Goal: Task Accomplishment & Management: Use online tool/utility

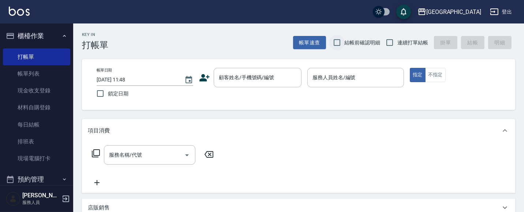
click at [334, 42] on input "結帳前確認明細" at bounding box center [336, 42] width 15 height 15
checkbox input "true"
click at [389, 44] on input "連續打單結帳" at bounding box center [389, 42] width 15 height 15
checkbox input "true"
click at [260, 75] on div "顧客姓名/手機號碼/編號 顧客姓名/手機號碼/編號" at bounding box center [258, 77] width 88 height 19
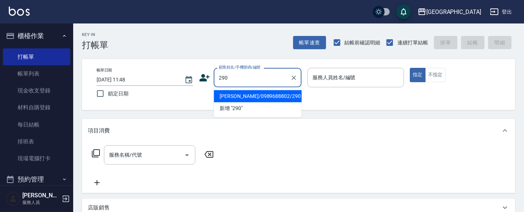
type input "290"
type input "02"
type input "[PERSON_NAME]/0989688802/290"
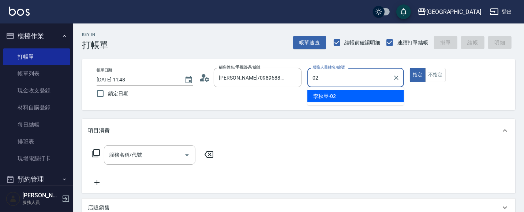
type input "02"
type button "true"
type input "[PERSON_NAME]-02"
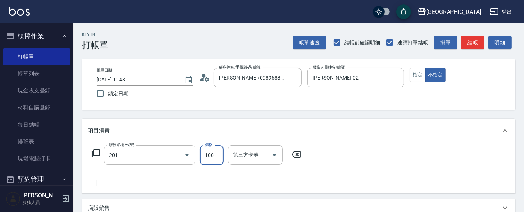
type input "洗髮[100](201)"
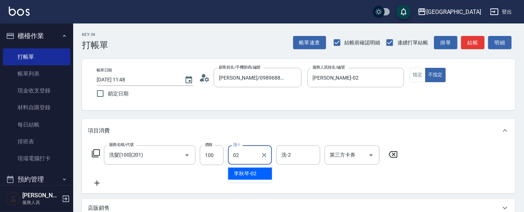
type input "[PERSON_NAME]-02"
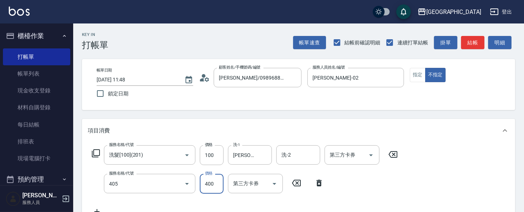
type input "剪髮(400)(405)"
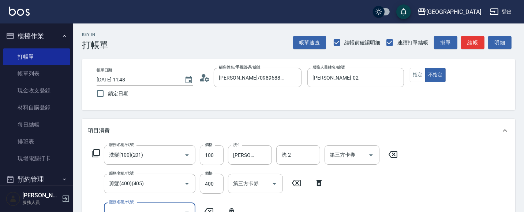
scroll to position [6, 0]
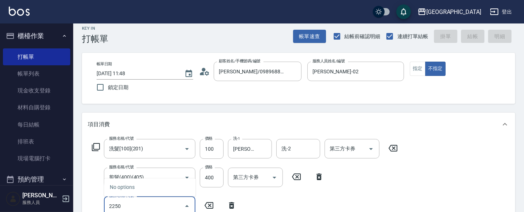
type input "[DATE] 15:23"
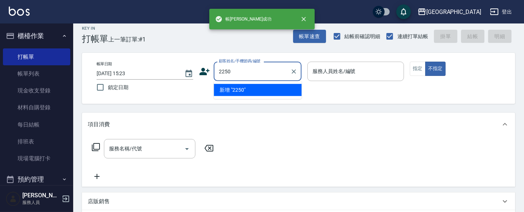
type input "2250"
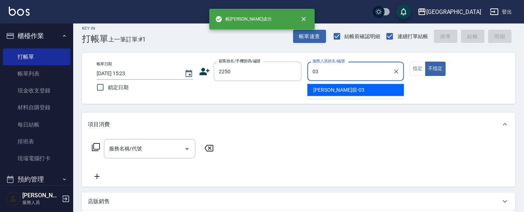
type input "[PERSON_NAME]媗-03"
type button "false"
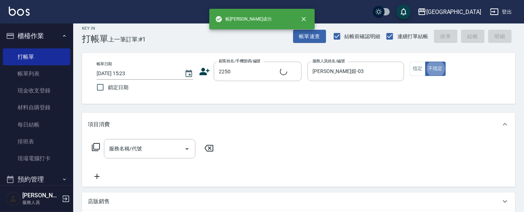
type input "[PERSON_NAME]媗/0911843052/2250"
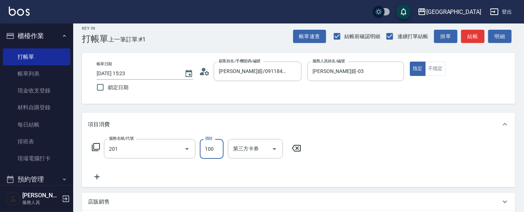
type input "洗髮[100](201)"
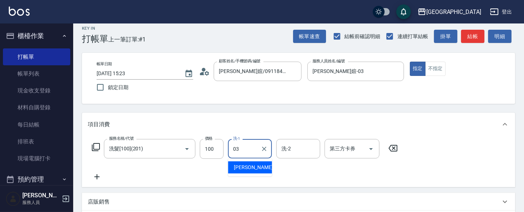
type input "[PERSON_NAME]媗-03"
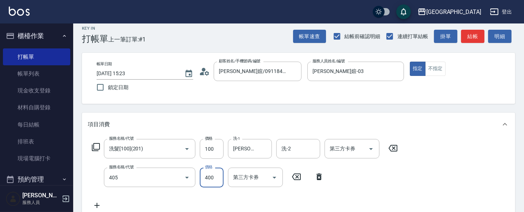
type input "剪髮(400)(405)"
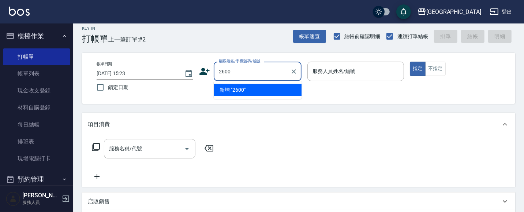
type input "2600"
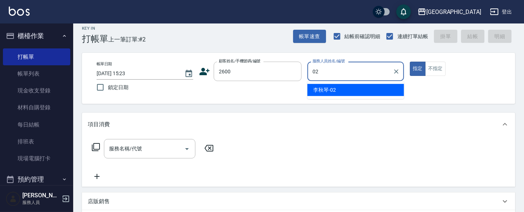
type input "[PERSON_NAME]-02"
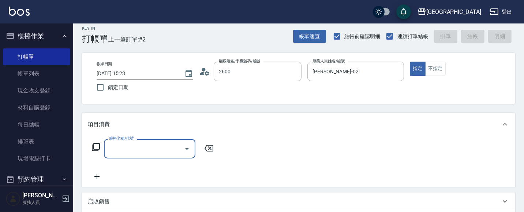
type input "[PERSON_NAME]/0930770616/2600"
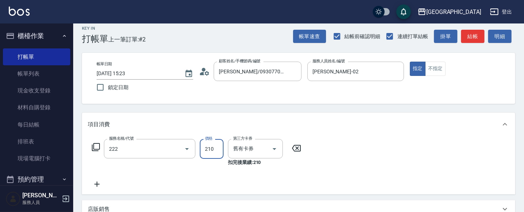
type input "洗髮卡券[210](222)"
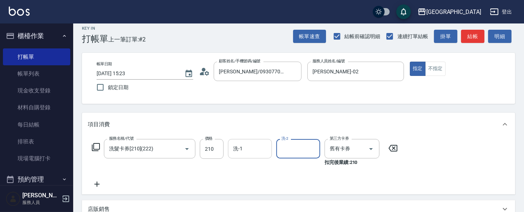
click at [240, 145] on div "洗-1 洗-1" at bounding box center [250, 148] width 44 height 19
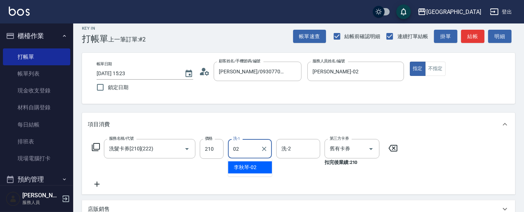
type input "[PERSON_NAME]-02"
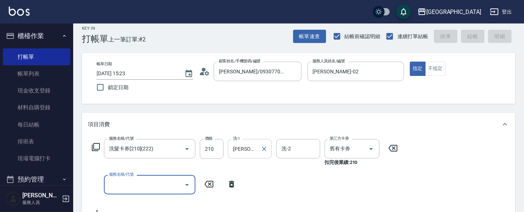
type input "[DATE] 15:24"
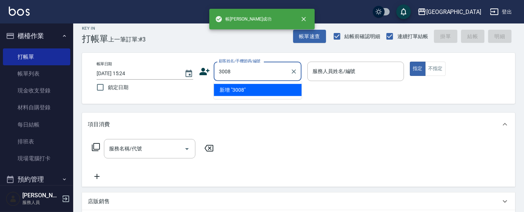
type input "3008"
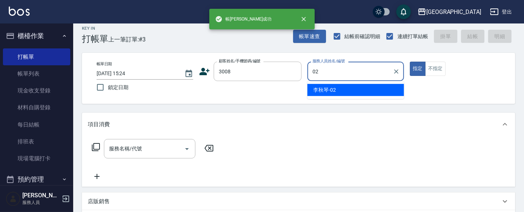
type input "[PERSON_NAME]-02"
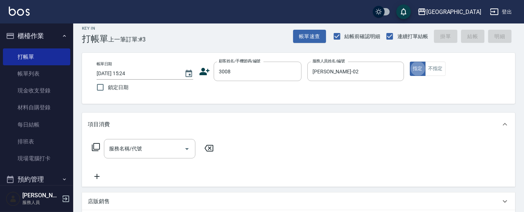
type input "[PERSON_NAME]/0918705976/3008"
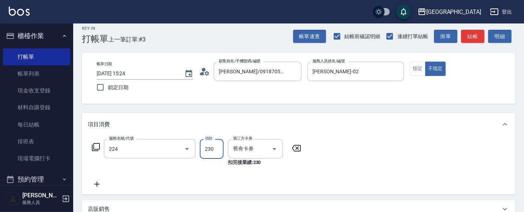
type input "洗髮(卡)230(224)"
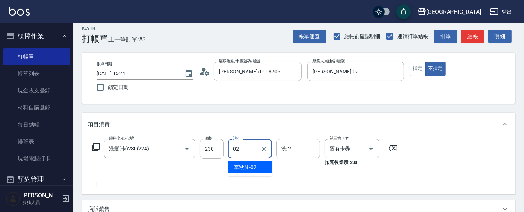
type input "[PERSON_NAME]-02"
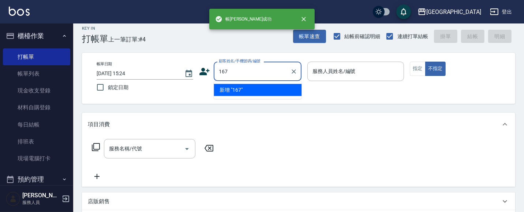
type input "167"
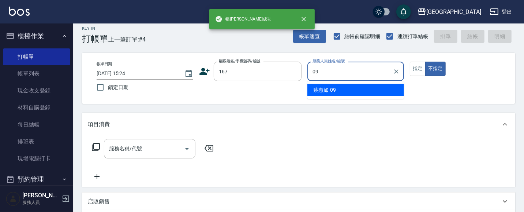
type input "[PERSON_NAME]-09"
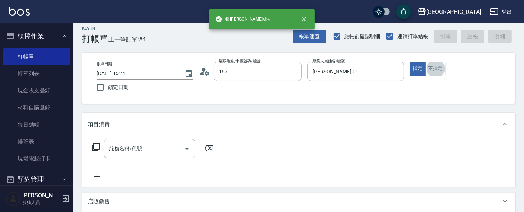
type input "[PERSON_NAME]/167_[PERSON_NAME]/167"
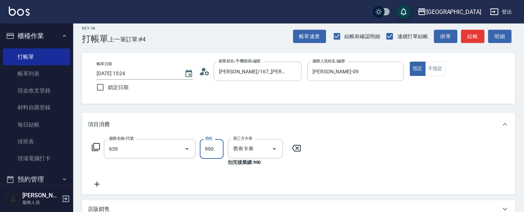
type input "(芙)蘆薈髮膜套卡(自材)(639)"
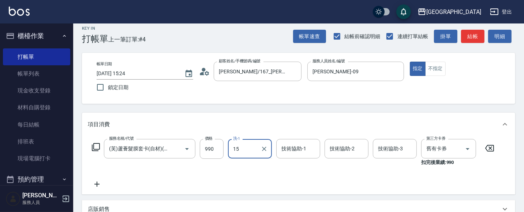
type input "[PERSON_NAME]-15"
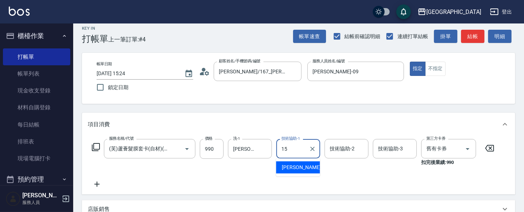
type input "[PERSON_NAME]-15"
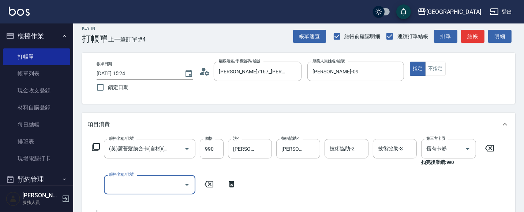
scroll to position [0, 0]
click at [149, 188] on input "服務名稱/代號" at bounding box center [144, 184] width 74 height 13
type input "剪髮(550)(409)"
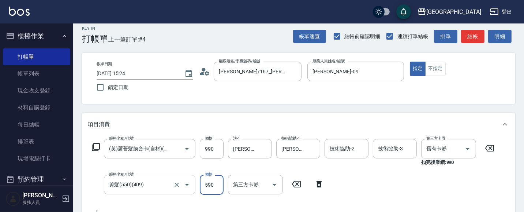
type input "590"
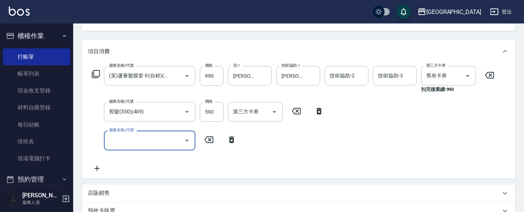
scroll to position [77, 0]
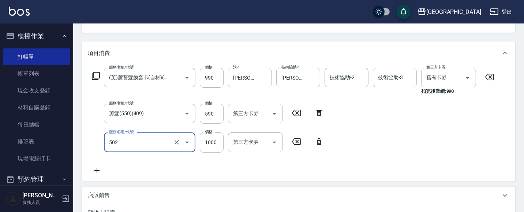
type input "染髮[1000](502)"
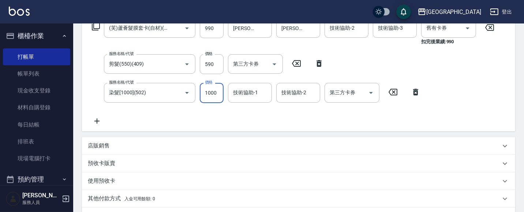
scroll to position [126, 0]
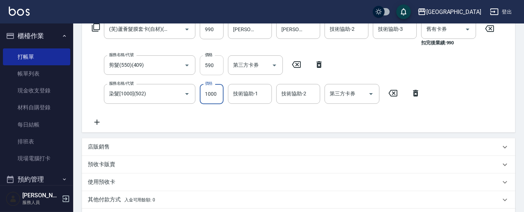
click at [217, 66] on input "590" at bounding box center [212, 65] width 24 height 20
type input "690"
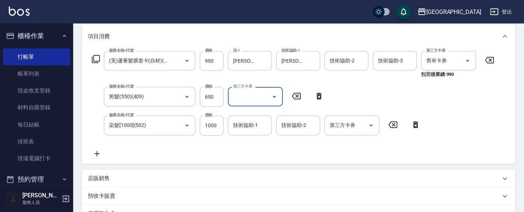
scroll to position [94, 0]
drag, startPoint x: 244, startPoint y: 126, endPoint x: 240, endPoint y: 124, distance: 5.1
click at [244, 126] on div "技術協助-1 技術協助-1" at bounding box center [250, 124] width 44 height 19
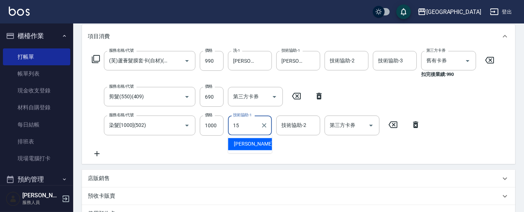
type input "[PERSON_NAME]-15"
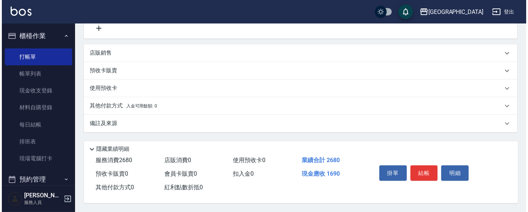
scroll to position [221, 0]
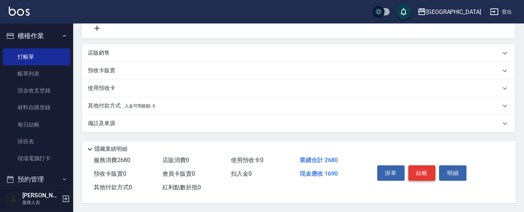
click at [427, 172] on button "結帳" at bounding box center [421, 172] width 27 height 15
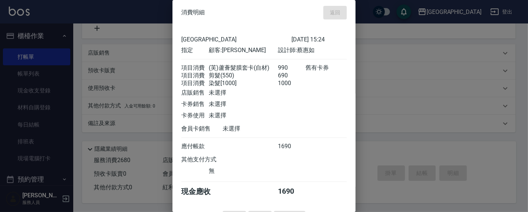
type input "[DATE] 15:25"
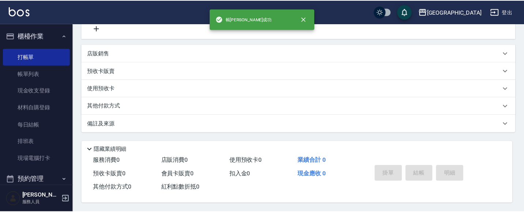
scroll to position [0, 0]
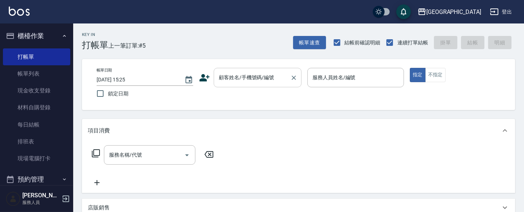
drag, startPoint x: 261, startPoint y: 77, endPoint x: 257, endPoint y: 77, distance: 4.0
click at [260, 77] on input "顧客姓名/手機號碼/編號" at bounding box center [252, 77] width 70 height 13
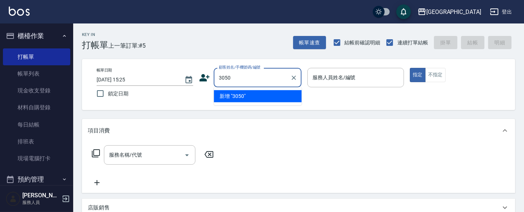
type input "3050"
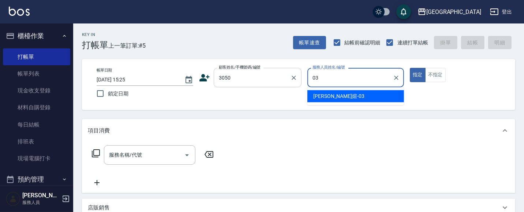
type input "[PERSON_NAME]媗-03"
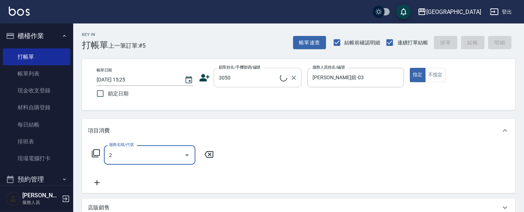
type input "20"
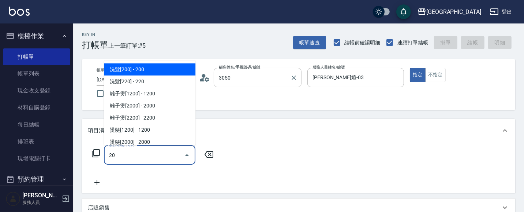
type input "[PERSON_NAME]/0911230648/3050"
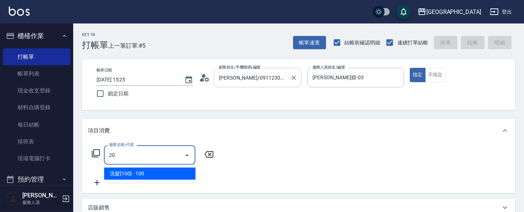
type input "2"
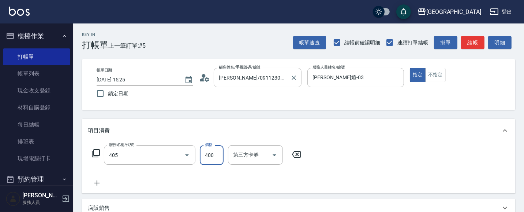
type input "剪髮(400)(405)"
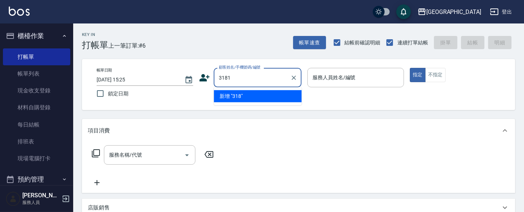
type input "3181"
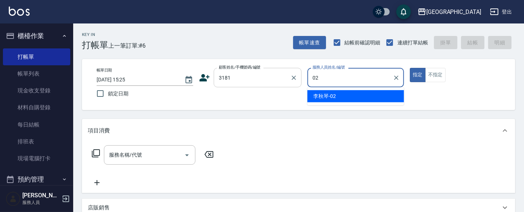
type input "[PERSON_NAME]-02"
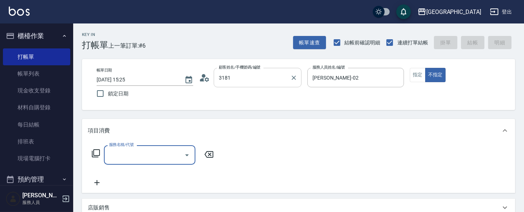
type input "[PERSON_NAME]/0919947656/3181"
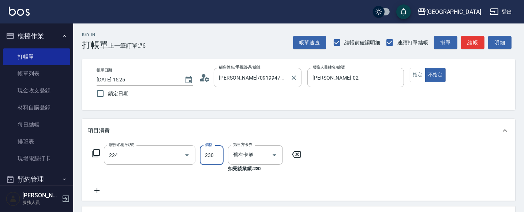
type input "洗髮(卡)230(224)"
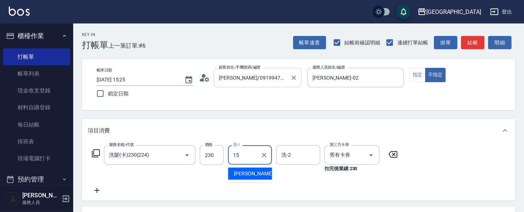
type input "[PERSON_NAME]-15"
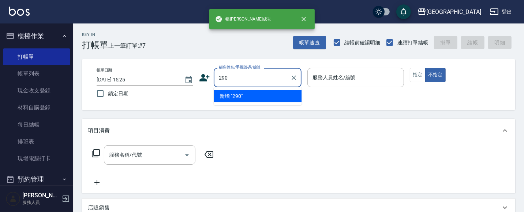
type input "290"
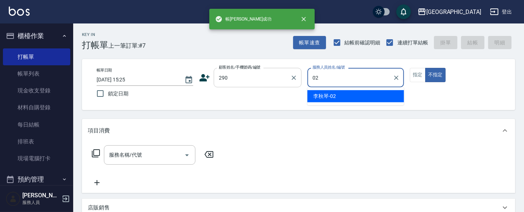
type input "[PERSON_NAME]-02"
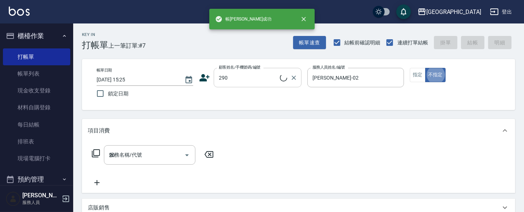
type input "201"
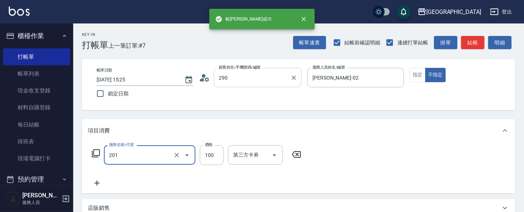
type input "[PERSON_NAME]/0989688802/290"
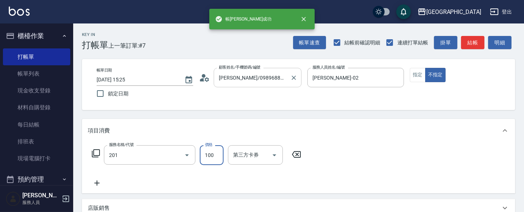
type input "洗髮[100](201)"
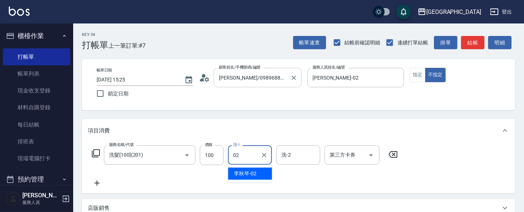
type input "[PERSON_NAME]-02"
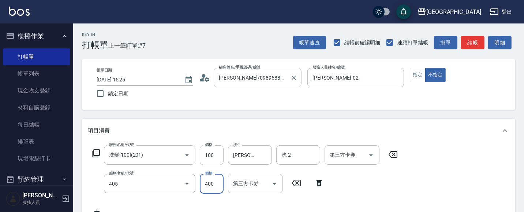
type input "剪髮(400)(405)"
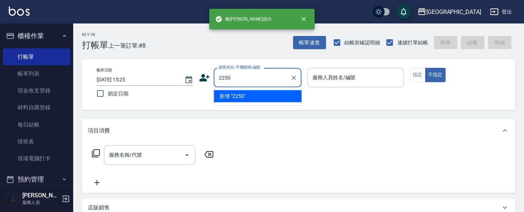
type input "2250"
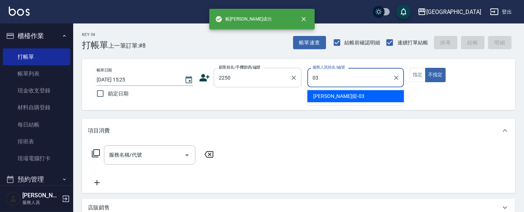
type input "[PERSON_NAME]媗-03"
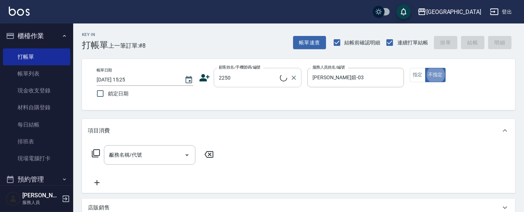
type input "40"
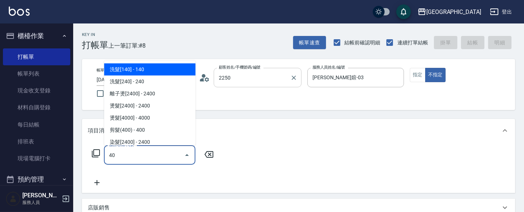
type input "[PERSON_NAME]媗/0911843052/2250"
type input "剪髮(380)(404)"
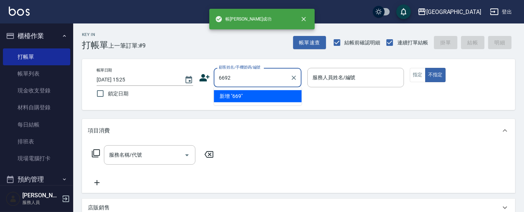
type input "6692"
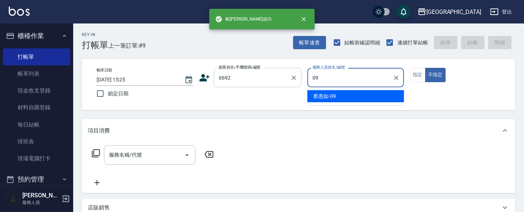
type input "[PERSON_NAME]-09"
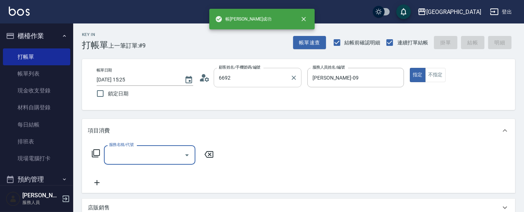
type input "[PERSON_NAME]/6692_[PERSON_NAME]/6692"
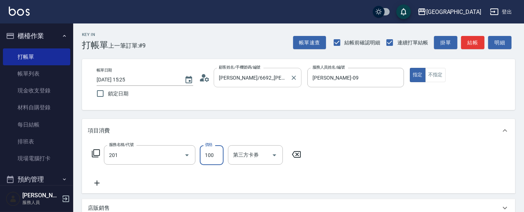
type input "洗髮[100](201)"
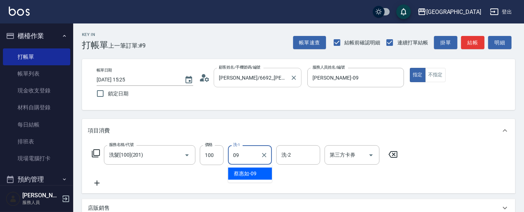
type input "[PERSON_NAME]-09"
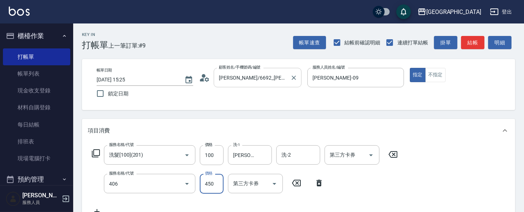
type input "剪髮(450)(406)"
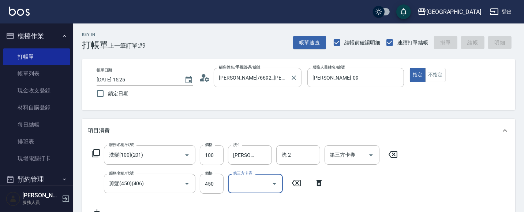
type input "[DATE] 15:26"
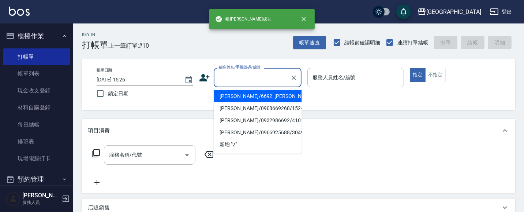
type input "2"
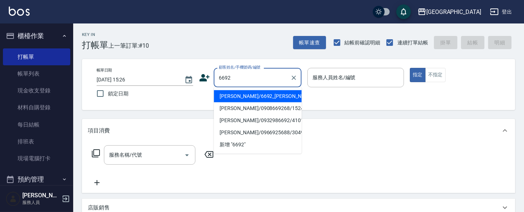
type input "[PERSON_NAME]/6692_[PERSON_NAME]/6692"
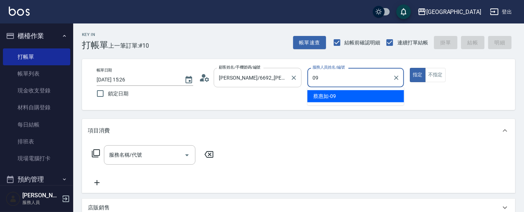
type input "[PERSON_NAME]-09"
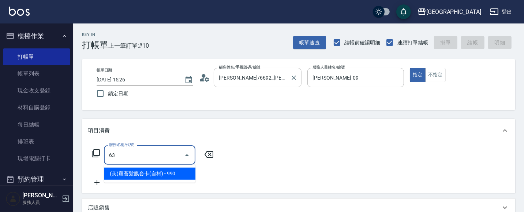
type input "6"
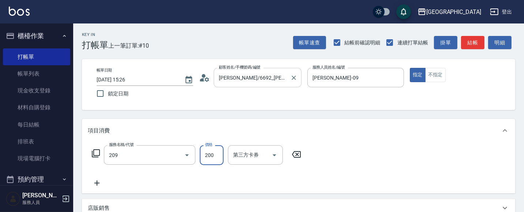
type input "洗髮[200](209)"
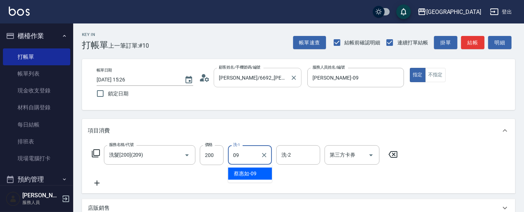
type input "[PERSON_NAME]-09"
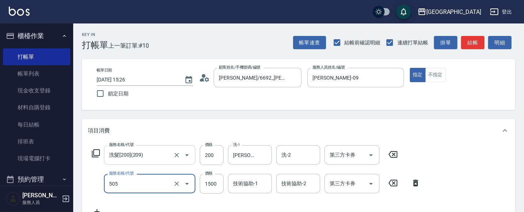
type input "染髮[1500](505)"
click at [159, 156] on input "洗髮[200](209)" at bounding box center [139, 154] width 64 height 13
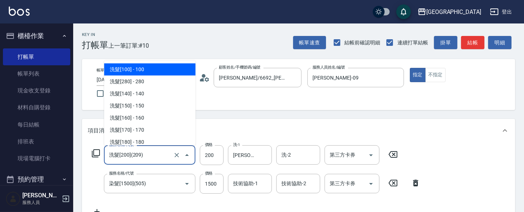
click at [159, 68] on span "洗髮[100] - 100" at bounding box center [149, 69] width 91 height 12
type input "洗髮[100](201)"
type input "100"
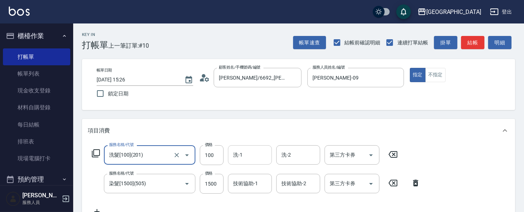
click at [247, 153] on input "洗-1" at bounding box center [249, 154] width 37 height 13
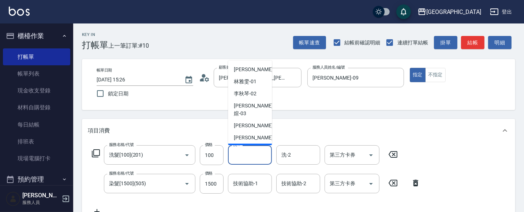
click at [256, 146] on span "[PERSON_NAME]-09" at bounding box center [245, 150] width 23 height 8
type input "[PERSON_NAME]-09"
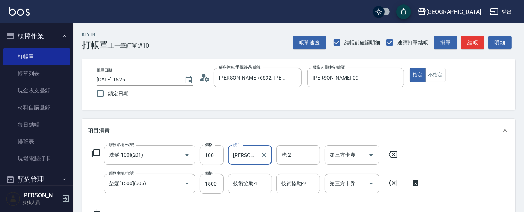
click at [249, 184] on div "技術協助-1 技術協助-1" at bounding box center [250, 182] width 44 height 19
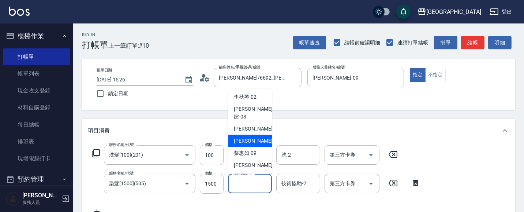
scroll to position [25, 0]
click at [254, 149] on span "[PERSON_NAME]-09" at bounding box center [245, 153] width 23 height 8
type input "[PERSON_NAME]-09"
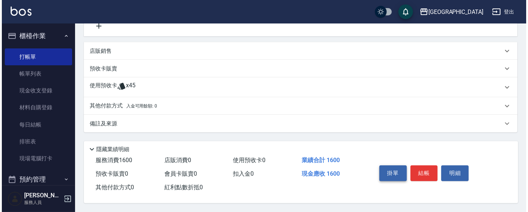
scroll to position [187, 0]
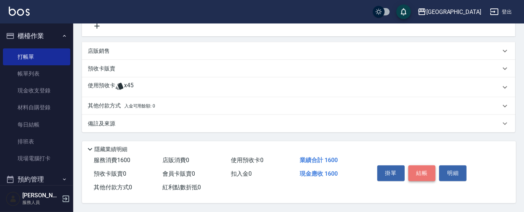
click at [422, 168] on button "結帳" at bounding box center [421, 172] width 27 height 15
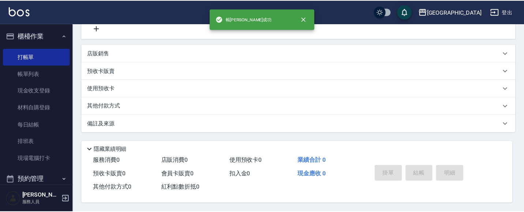
scroll to position [0, 0]
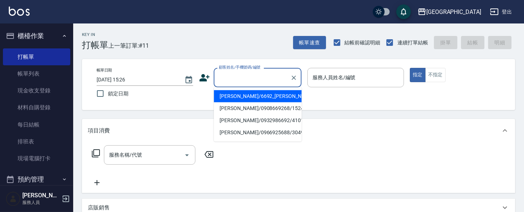
click at [240, 81] on input "顧客姓名/手機號碼/編號" at bounding box center [252, 77] width 70 height 13
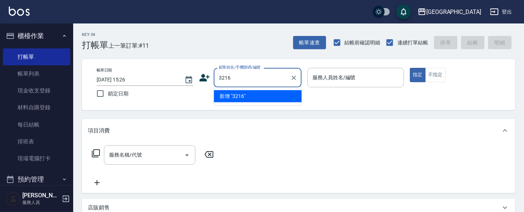
type input "3216"
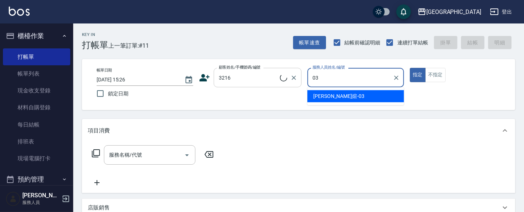
type input "[PERSON_NAME]媗-03"
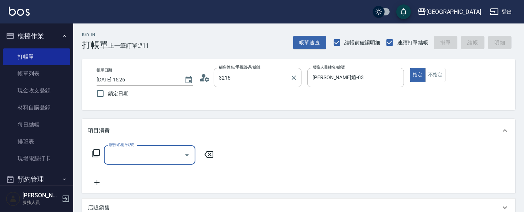
type input "[PERSON_NAME]/0910951233/3216"
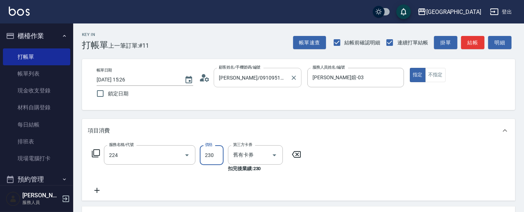
type input "洗髮(卡)230(224)"
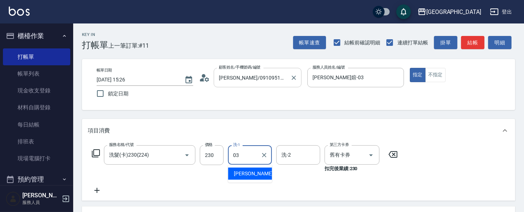
type input "[PERSON_NAME]媗-03"
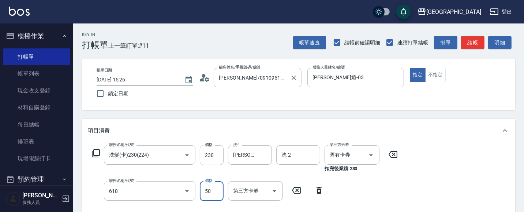
type input "瞬間護髮(618)"
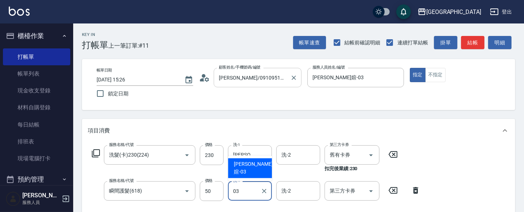
type input "[PERSON_NAME]媗-03"
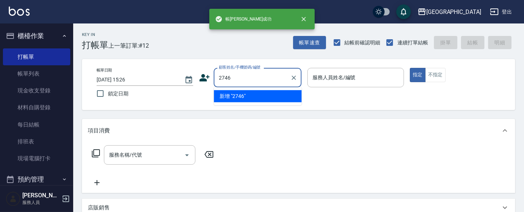
type input "2746"
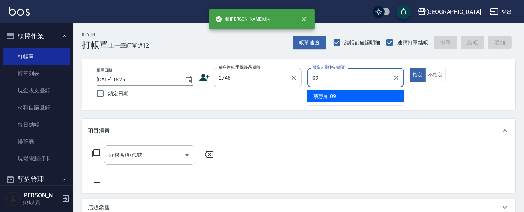
type input "[PERSON_NAME]-09"
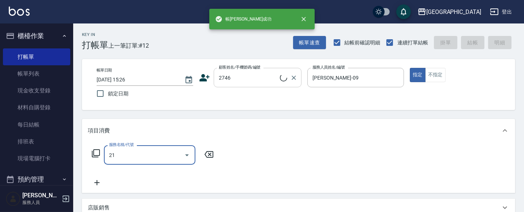
type input "214"
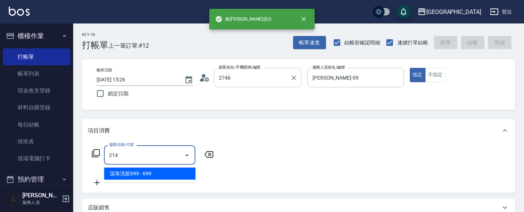
type input "[PERSON_NAME]/0928158205/2746"
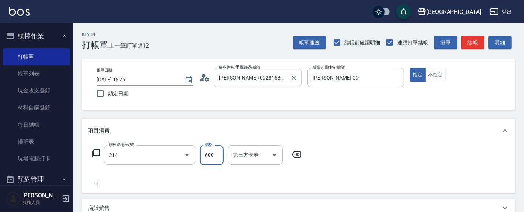
type input "滾珠洗髪699(214)"
type input "700"
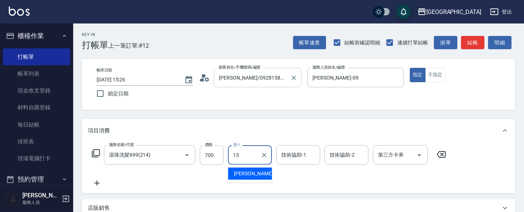
type input "[PERSON_NAME]-15"
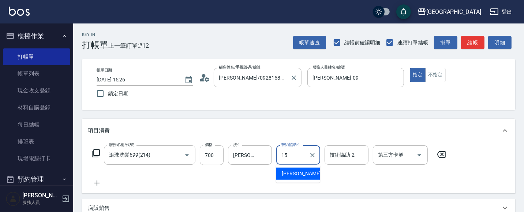
type input "[PERSON_NAME]-15"
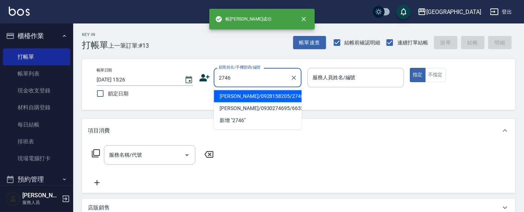
type input "2746"
type input "09"
type input "[PERSON_NAME]/0928158205/2746"
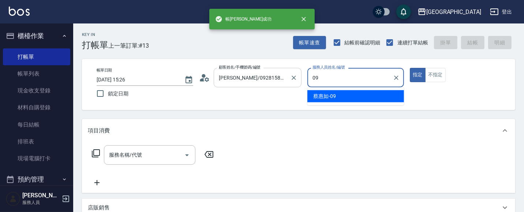
type input "[PERSON_NAME]-09"
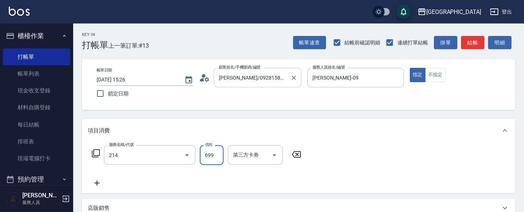
type input "滾珠洗髪699(214)"
type input "700"
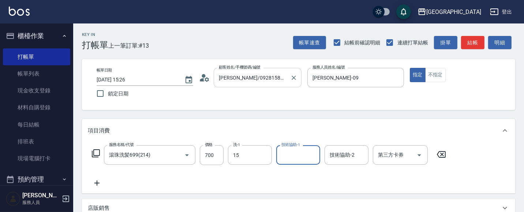
type input "[PERSON_NAME]-15"
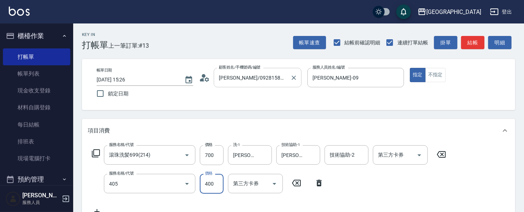
type input "剪髮(400)(405)"
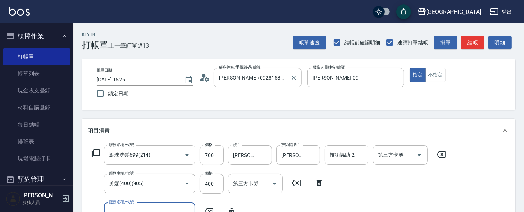
scroll to position [6, 0]
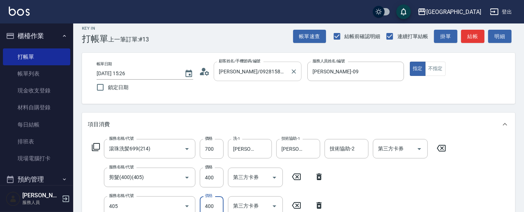
type input "剪髮(400)(405)"
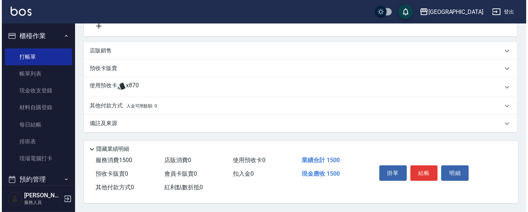
scroll to position [216, 0]
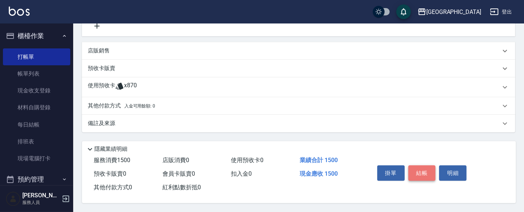
click at [420, 170] on button "結帳" at bounding box center [421, 172] width 27 height 15
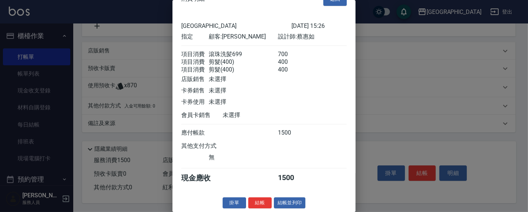
scroll to position [25, 0]
click at [259, 201] on button "結帳" at bounding box center [259, 202] width 23 height 11
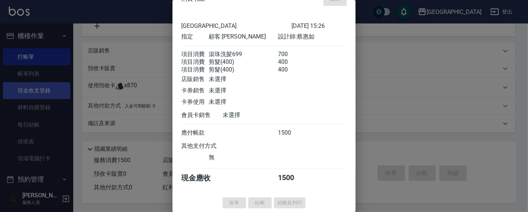
type input "[DATE] 15:27"
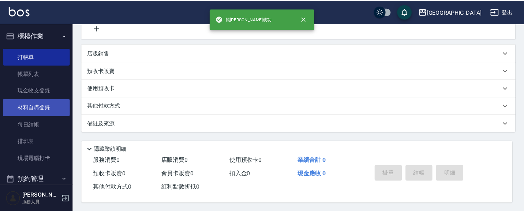
scroll to position [0, 0]
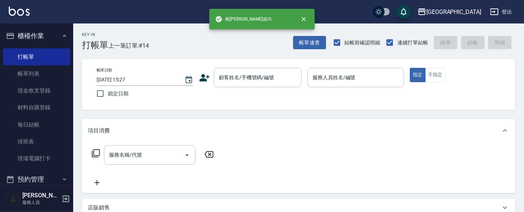
click at [37, 32] on button "櫃檯作業" at bounding box center [36, 35] width 67 height 19
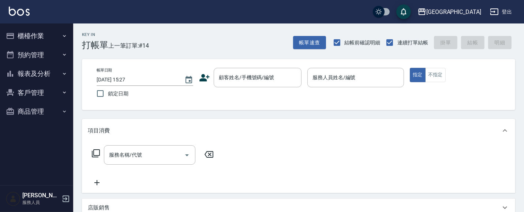
click at [40, 37] on button "櫃檯作業" at bounding box center [36, 35] width 67 height 19
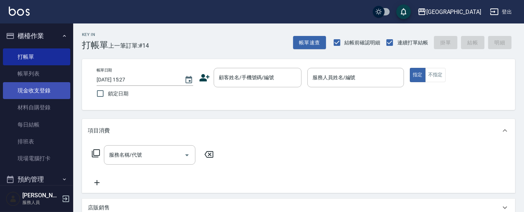
click at [56, 90] on link "現金收支登錄" at bounding box center [36, 90] width 67 height 17
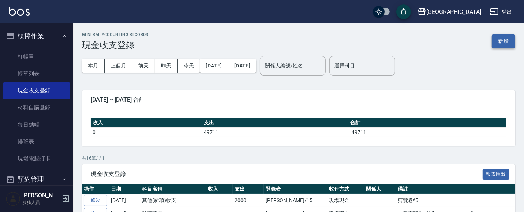
click at [507, 41] on button "新增" at bounding box center [503, 41] width 23 height 14
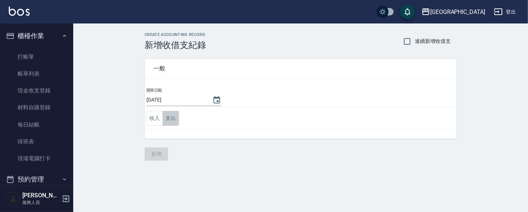
click at [170, 116] on button "支出" at bounding box center [170, 118] width 16 height 15
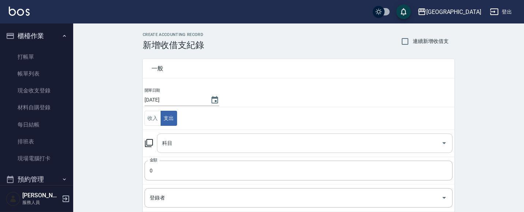
click at [184, 141] on input "科目" at bounding box center [299, 143] width 278 height 13
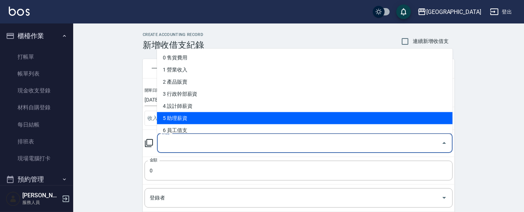
click at [191, 115] on li "5 助理薪資" at bounding box center [305, 118] width 296 height 12
type input "5 助理薪資"
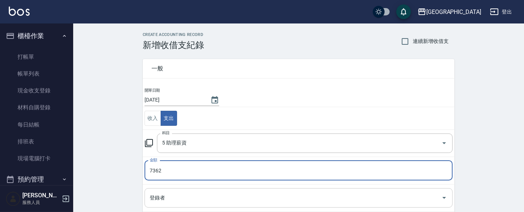
type input "7362"
click at [173, 202] on input "登錄者" at bounding box center [293, 197] width 291 height 13
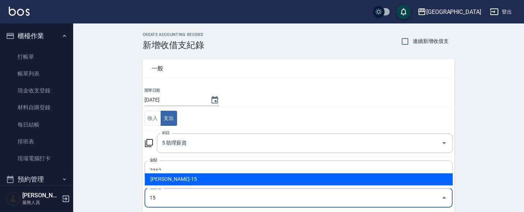
type input "[PERSON_NAME]-15"
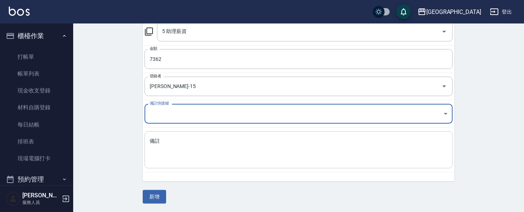
click at [169, 144] on textarea "備註" at bounding box center [299, 149] width 298 height 25
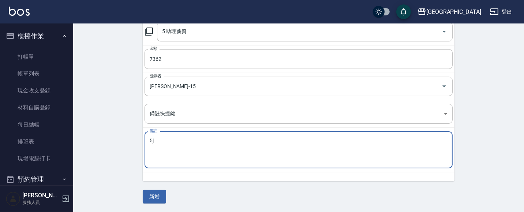
type textarea "5"
type textarea "中興實習生1位([PERSON_NAME])"
click at [158, 198] on button "新增" at bounding box center [154, 197] width 23 height 14
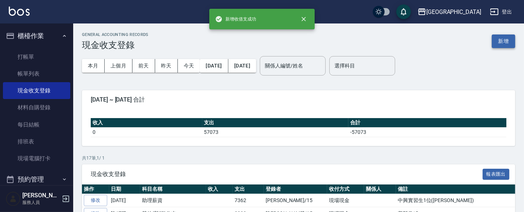
click at [506, 40] on button "新增" at bounding box center [503, 41] width 23 height 14
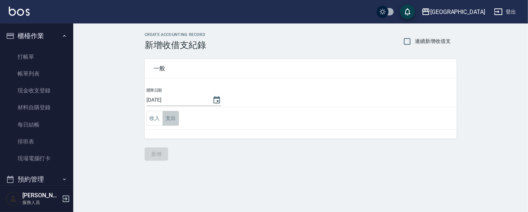
click at [168, 119] on button "支出" at bounding box center [170, 118] width 16 height 15
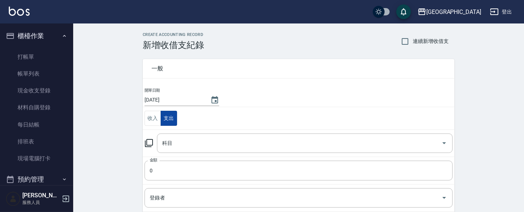
type button "EXPENDITURE"
click at [190, 143] on input "科目" at bounding box center [299, 143] width 278 height 13
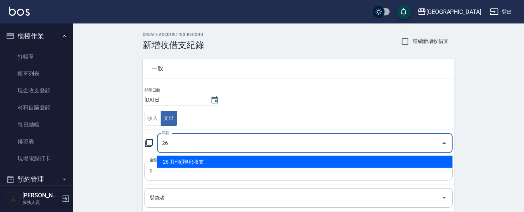
click at [193, 163] on li "26 其他(雜項)收支" at bounding box center [305, 162] width 296 height 12
type input "26 其他(雜項)收支"
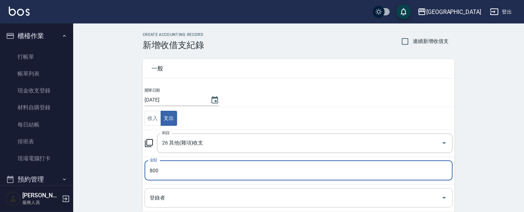
type input "800"
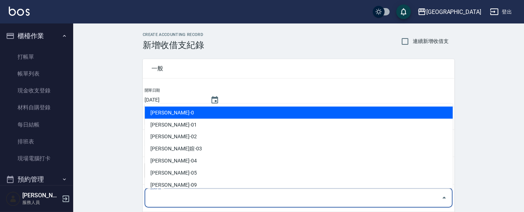
click at [170, 196] on input "登錄者" at bounding box center [293, 197] width 291 height 13
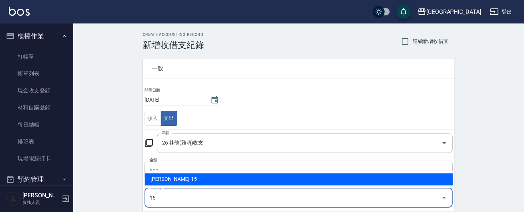
type input "[PERSON_NAME]-15"
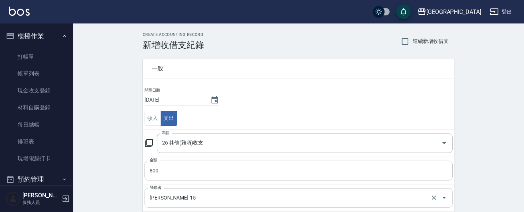
scroll to position [111, 0]
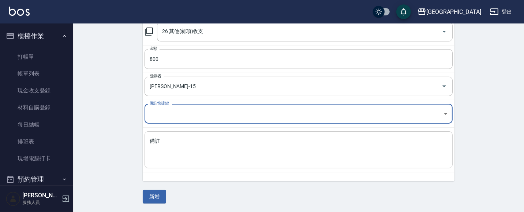
click at [173, 145] on textarea "備註" at bounding box center [299, 149] width 298 height 25
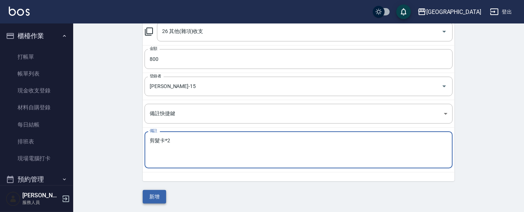
type textarea "剪髮卡*2"
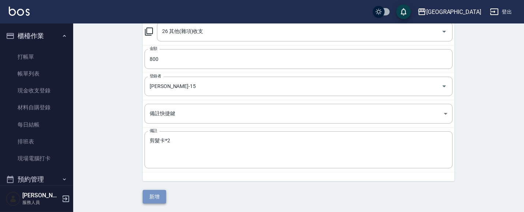
click at [151, 196] on button "新增" at bounding box center [154, 197] width 23 height 14
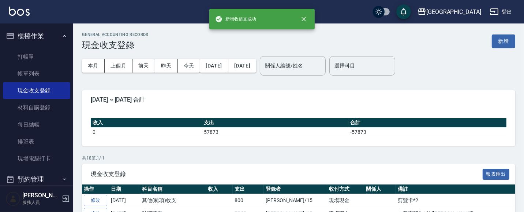
click at [41, 33] on button "櫃檯作業" at bounding box center [36, 35] width 67 height 19
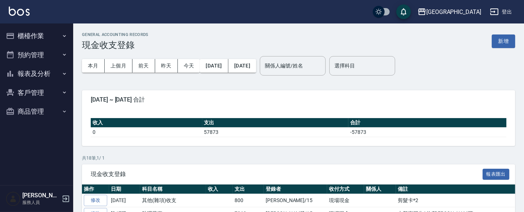
click at [23, 75] on button "報表及分析" at bounding box center [36, 73] width 67 height 19
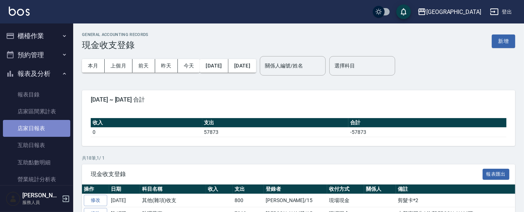
click at [38, 129] on link "店家日報表" at bounding box center [36, 128] width 67 height 17
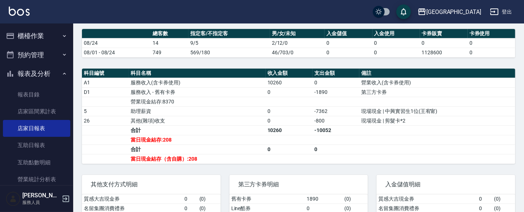
scroll to position [222, 0]
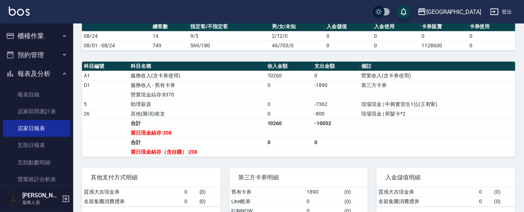
drag, startPoint x: 37, startPoint y: 74, endPoint x: 38, endPoint y: 70, distance: 4.3
click at [37, 72] on button "報表及分析" at bounding box center [36, 73] width 67 height 19
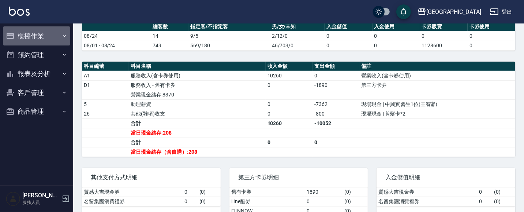
click at [52, 32] on button "櫃檯作業" at bounding box center [36, 35] width 67 height 19
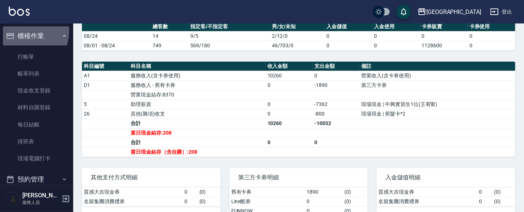
drag, startPoint x: 25, startPoint y: 31, endPoint x: 21, endPoint y: 30, distance: 3.8
click at [25, 31] on button "櫃檯作業" at bounding box center [36, 35] width 67 height 19
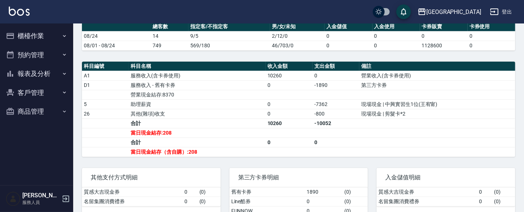
click at [38, 36] on button "櫃檯作業" at bounding box center [36, 35] width 67 height 19
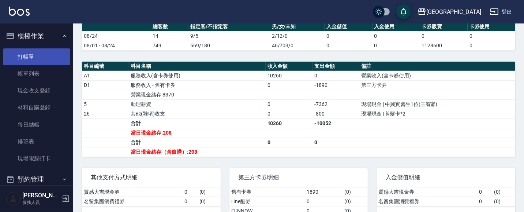
click at [33, 56] on link "打帳單" at bounding box center [36, 56] width 67 height 17
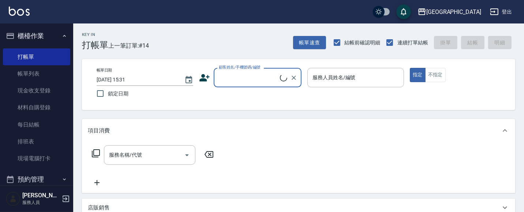
drag, startPoint x: 253, startPoint y: 85, endPoint x: 255, endPoint y: 81, distance: 4.6
click at [253, 85] on div "顧客姓名/手機號碼/編號" at bounding box center [258, 77] width 88 height 19
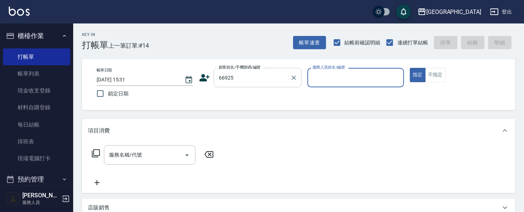
click at [269, 85] on div "66925 顧客姓名/手機號碼/編號" at bounding box center [258, 77] width 88 height 19
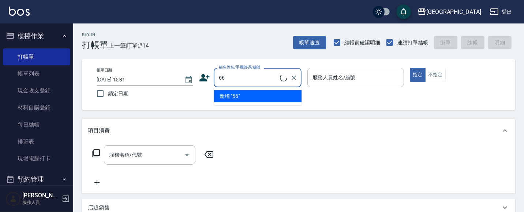
type input "6"
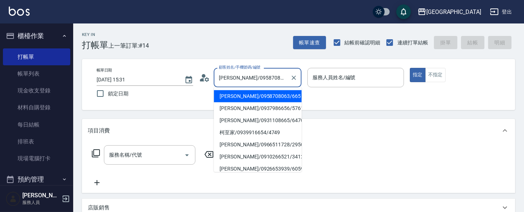
click at [248, 82] on input "[PERSON_NAME]/0958708063/665" at bounding box center [252, 77] width 70 height 13
type input "[PERSON_NAME]/095708063/665"
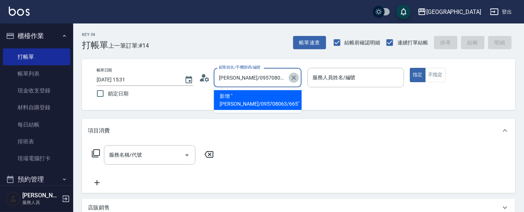
click at [296, 79] on icon "Clear" at bounding box center [293, 77] width 7 height 7
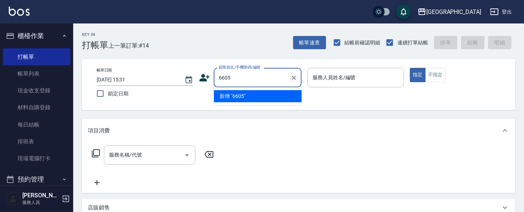
type input "6605"
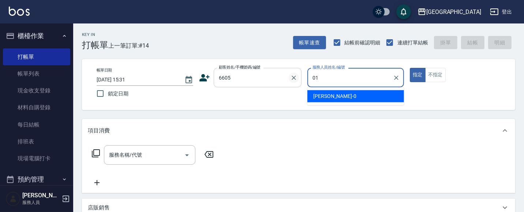
type input "[PERSON_NAME]-01"
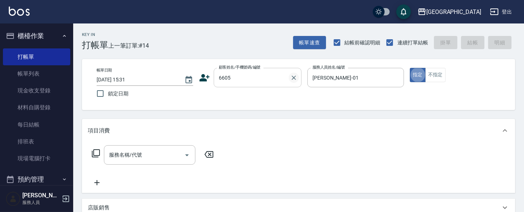
type button "true"
type input "214"
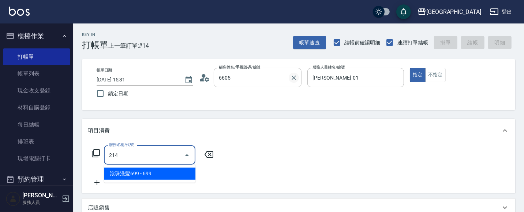
type input "林碧連/6605_林碧連/6605"
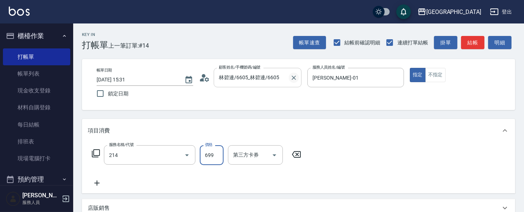
type input "滾珠洗髪699(214)"
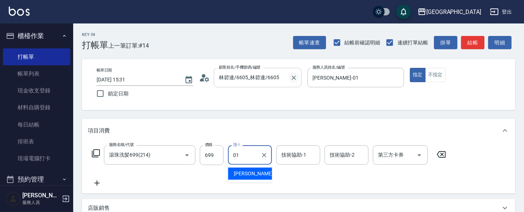
type input "[PERSON_NAME]-01"
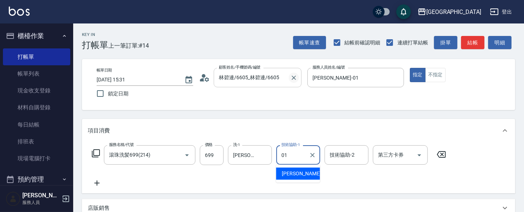
type input "[PERSON_NAME]-01"
